Goal: Find specific page/section: Find specific page/section

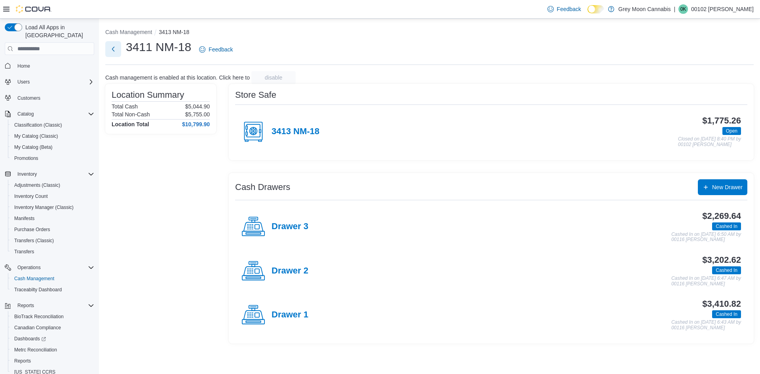
click at [116, 47] on button "Next" at bounding box center [113, 49] width 16 height 16
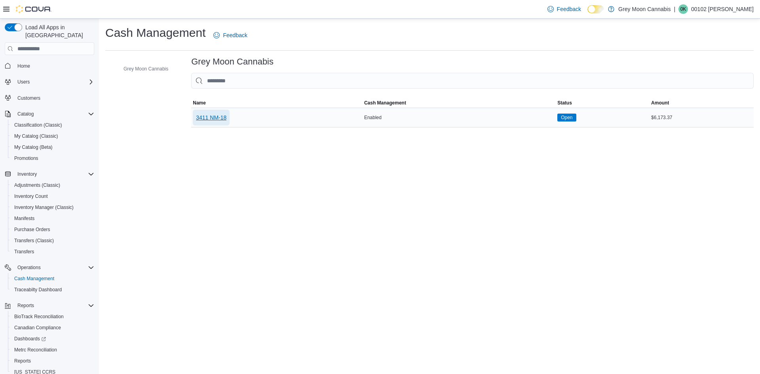
click at [215, 119] on span "3411 NM-18" at bounding box center [211, 118] width 30 height 8
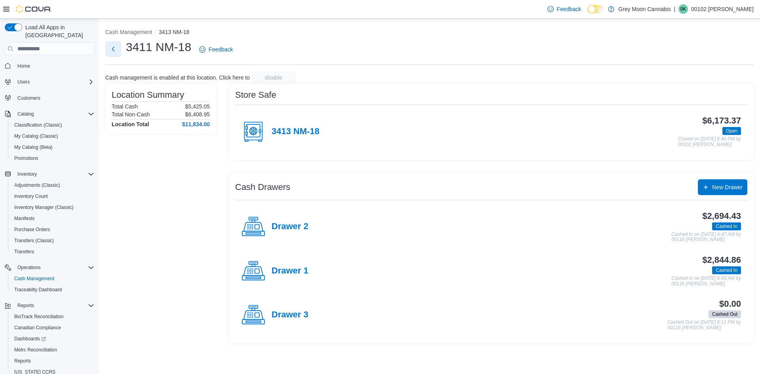
click at [115, 50] on button "Next" at bounding box center [113, 49] width 16 height 16
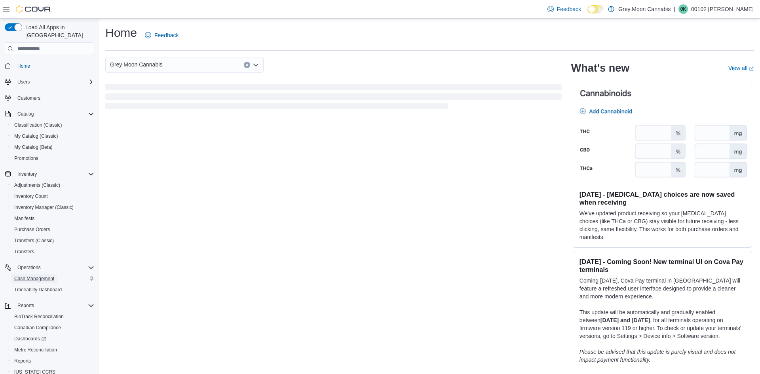
click at [49, 275] on span "Cash Management" at bounding box center [34, 278] width 40 height 6
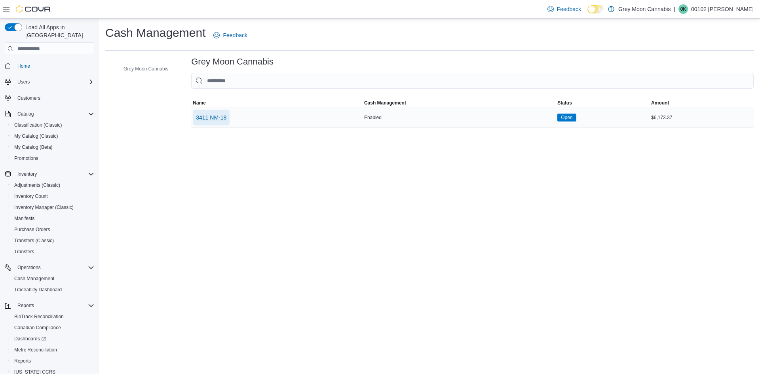
click at [219, 116] on span "3411 NM-18" at bounding box center [211, 118] width 30 height 8
